Goal: Task Accomplishment & Management: Manage account settings

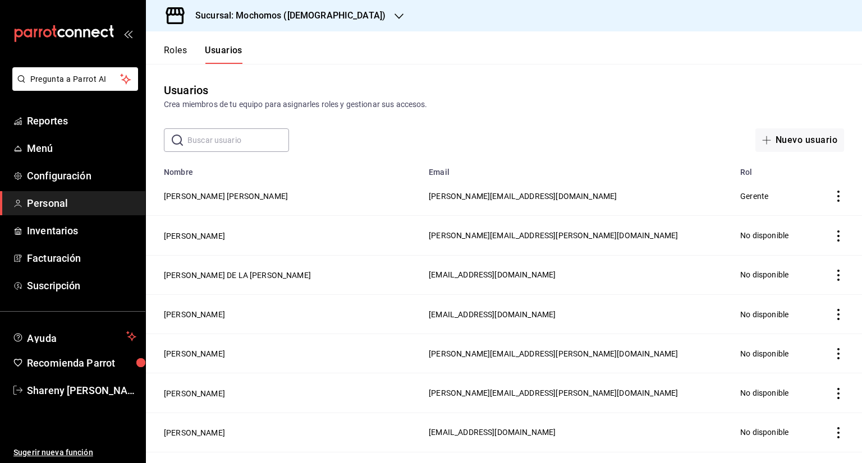
scroll to position [439, 0]
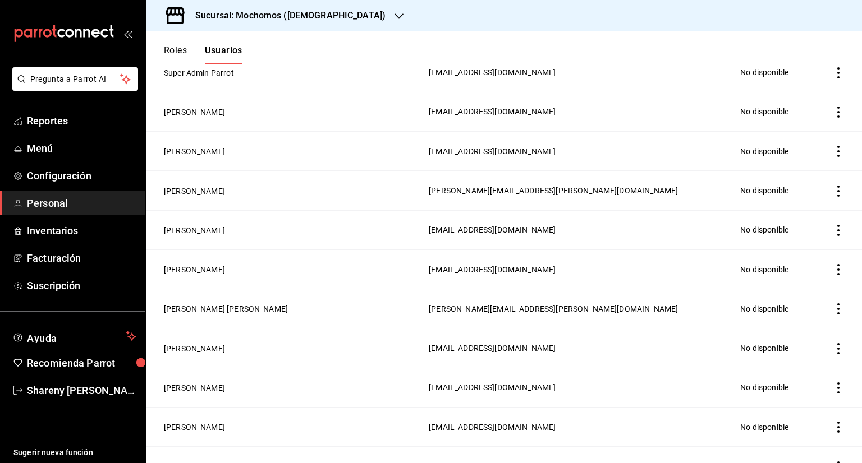
click at [298, 12] on h3 "Sucursal: Mochomos ([DEMOGRAPHIC_DATA])" at bounding box center [285, 15] width 199 height 13
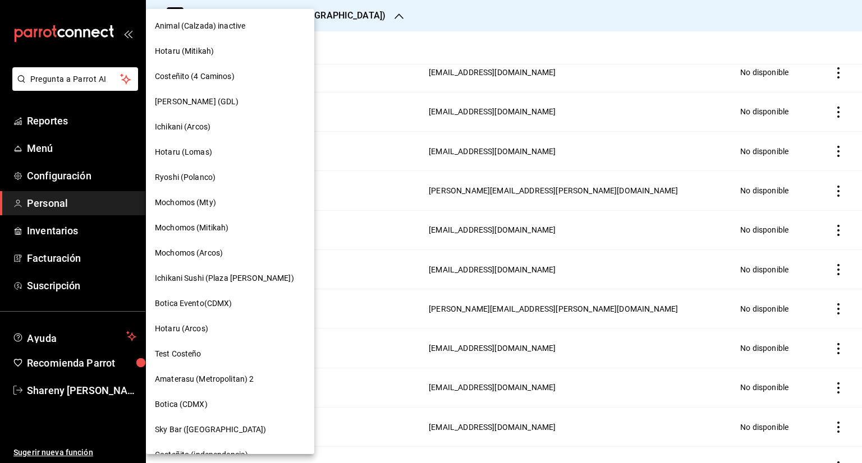
click at [218, 254] on span "Mochomos (Arcos)" at bounding box center [189, 253] width 68 height 12
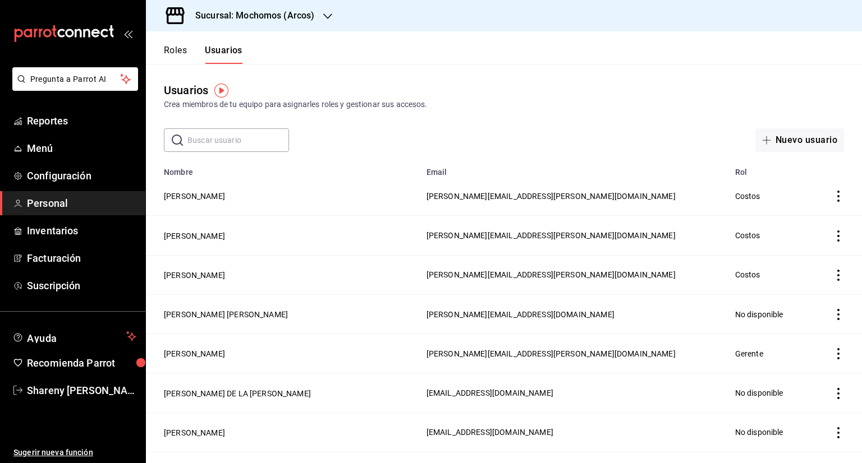
click at [88, 208] on span "Personal" at bounding box center [81, 203] width 109 height 15
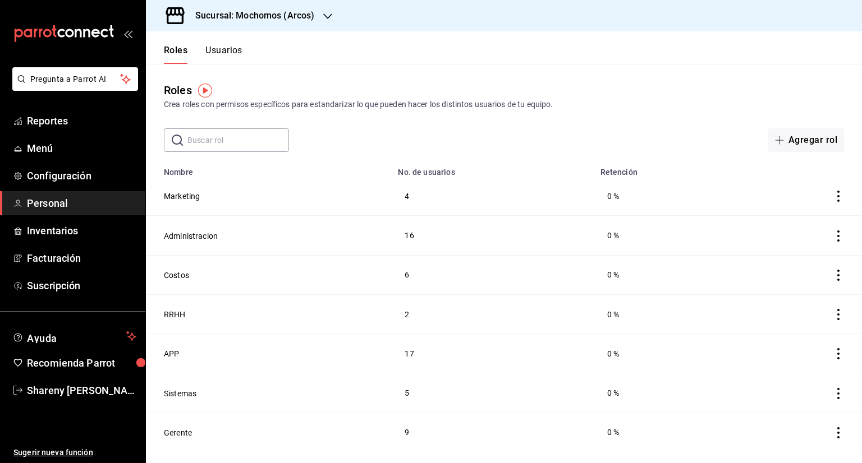
click at [231, 48] on button "Usuarios" at bounding box center [223, 54] width 37 height 19
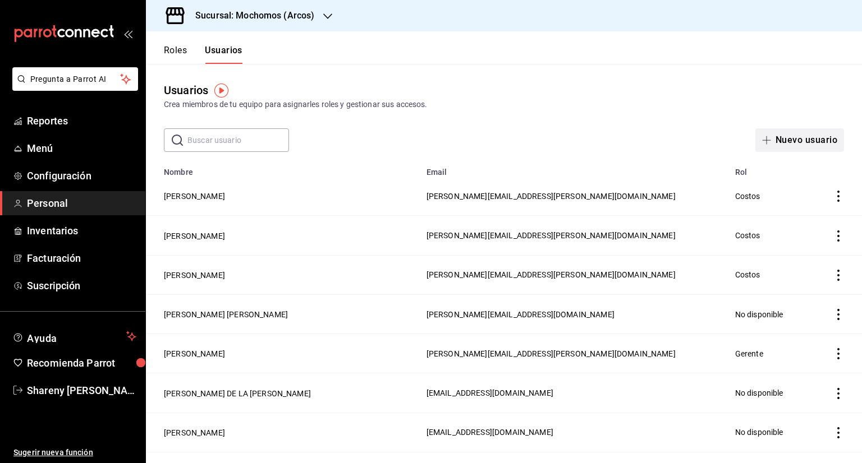
click at [796, 134] on button "Nuevo usuario" at bounding box center [799, 140] width 89 height 24
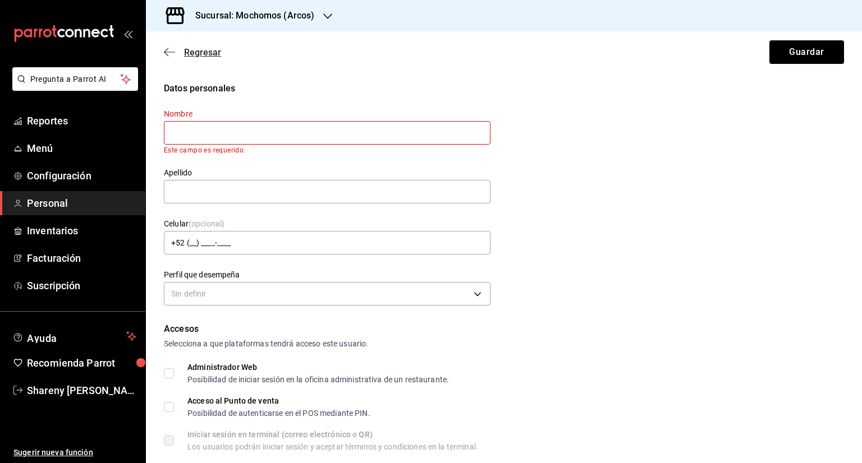
click at [204, 51] on span "Regresar" at bounding box center [202, 52] width 37 height 11
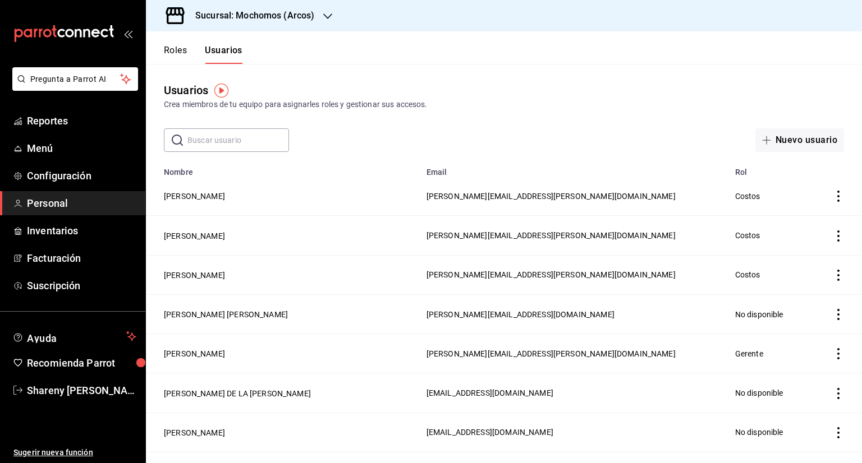
click at [229, 139] on input "text" at bounding box center [238, 140] width 102 height 22
paste input "[PERSON_NAME]"
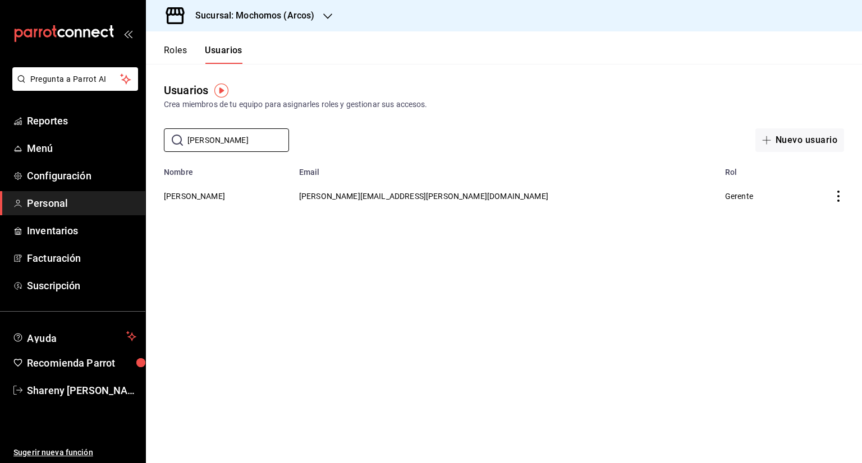
type input "[PERSON_NAME]"
click at [837, 199] on icon "actions" at bounding box center [838, 196] width 11 height 11
click at [457, 197] on div at bounding box center [431, 231] width 862 height 463
click at [725, 196] on span "Gerente" at bounding box center [739, 196] width 28 height 9
drag, startPoint x: 770, startPoint y: 194, endPoint x: 826, endPoint y: 195, distance: 56.1
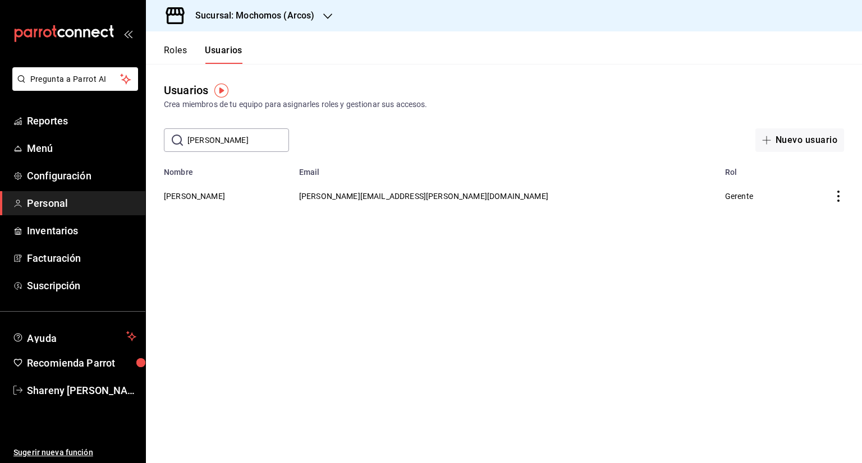
click at [777, 194] on tr "[PERSON_NAME] CRUZ [EMAIL_ADDRESS][PERSON_NAME][DOMAIN_NAME] Gerente" at bounding box center [504, 196] width 716 height 39
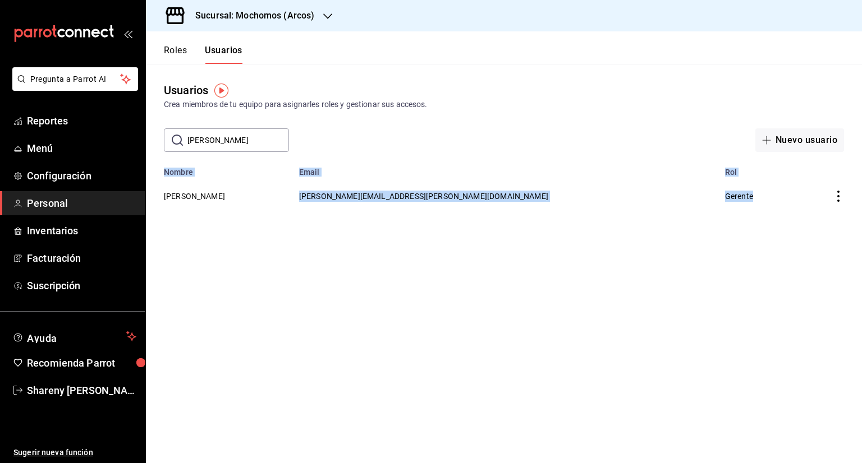
click at [826, 195] on td "employeesTable" at bounding box center [827, 196] width 67 height 39
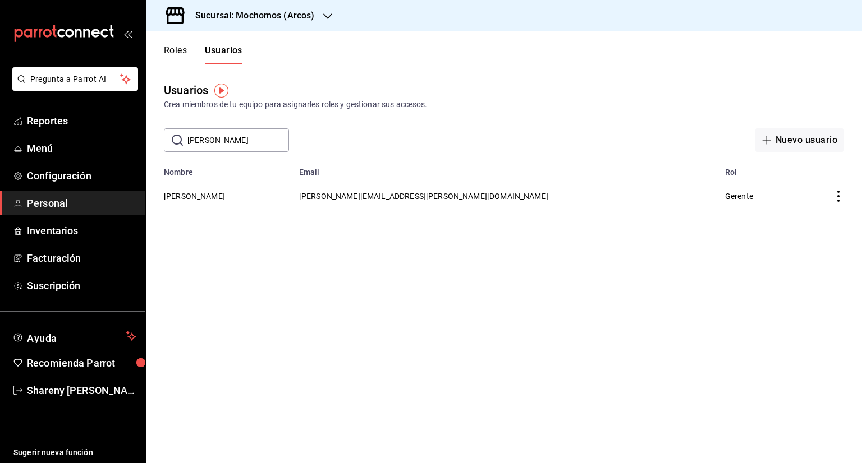
click at [447, 198] on span "[PERSON_NAME][EMAIL_ADDRESS][PERSON_NAME][DOMAIN_NAME]" at bounding box center [423, 196] width 249 height 9
click at [225, 199] on button "[PERSON_NAME]" at bounding box center [194, 196] width 61 height 11
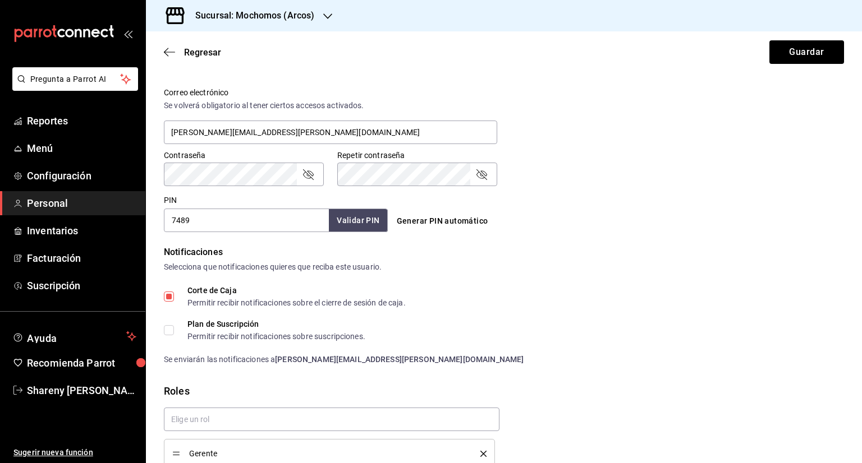
scroll to position [350, 0]
